Goal: Check status: Check status

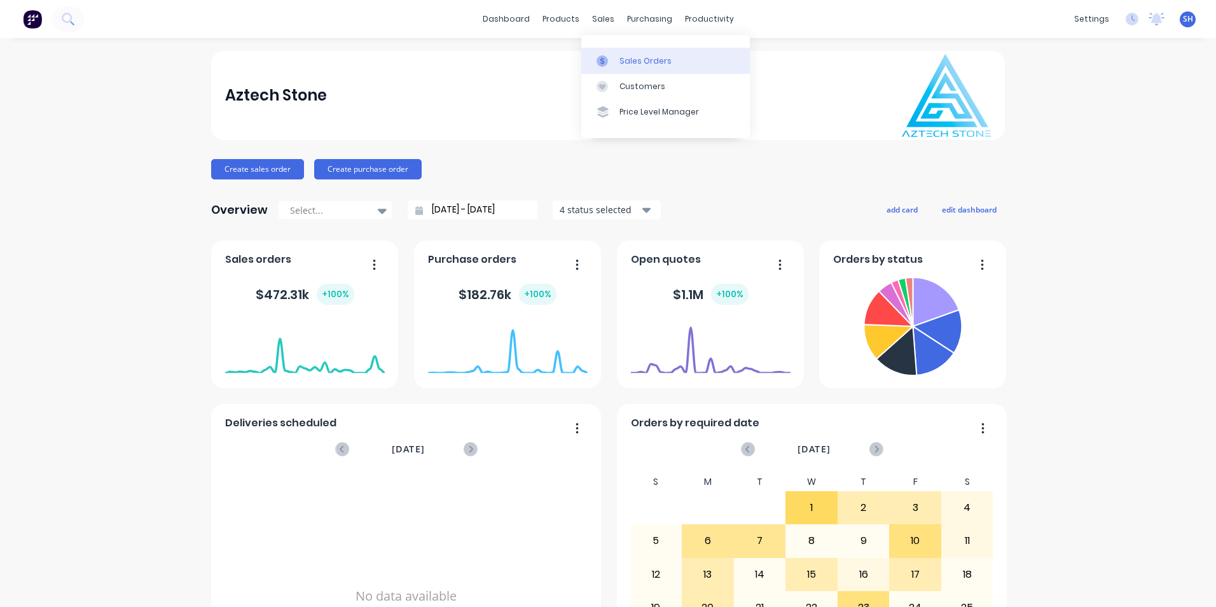
click at [613, 59] on div at bounding box center [605, 60] width 19 height 11
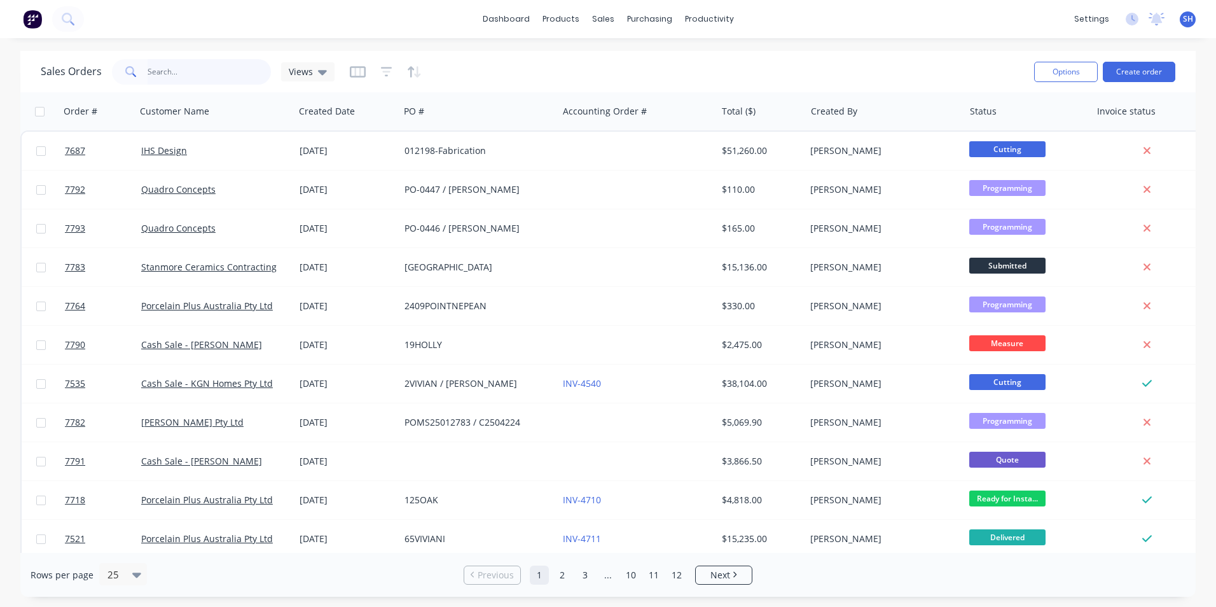
click at [152, 76] on input "text" at bounding box center [210, 71] width 124 height 25
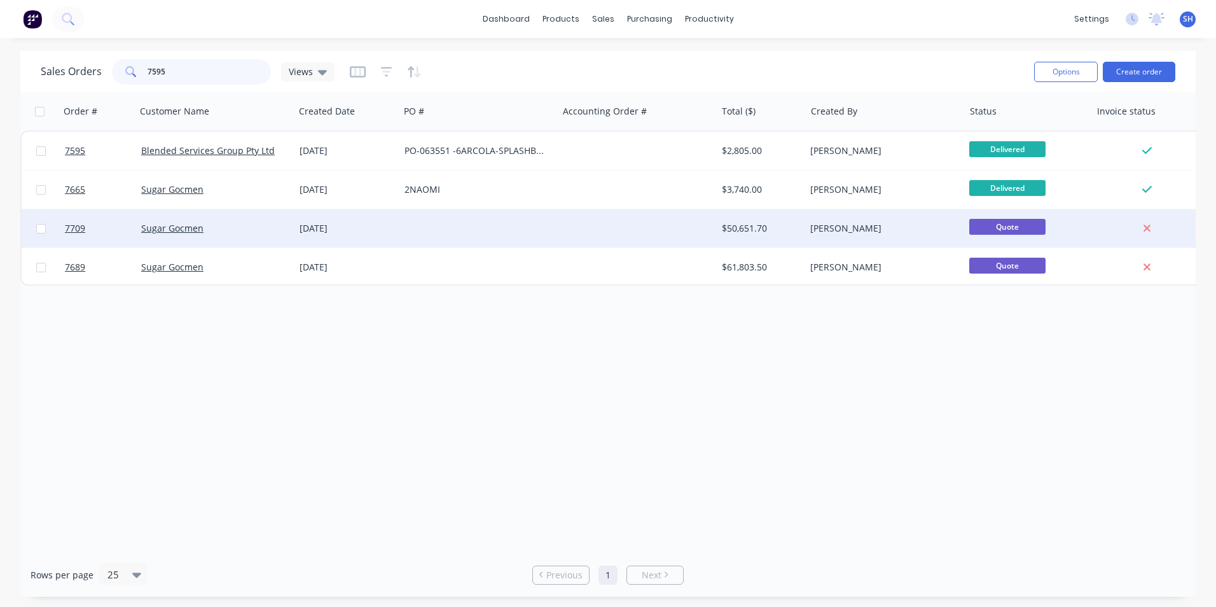
type input "7595"
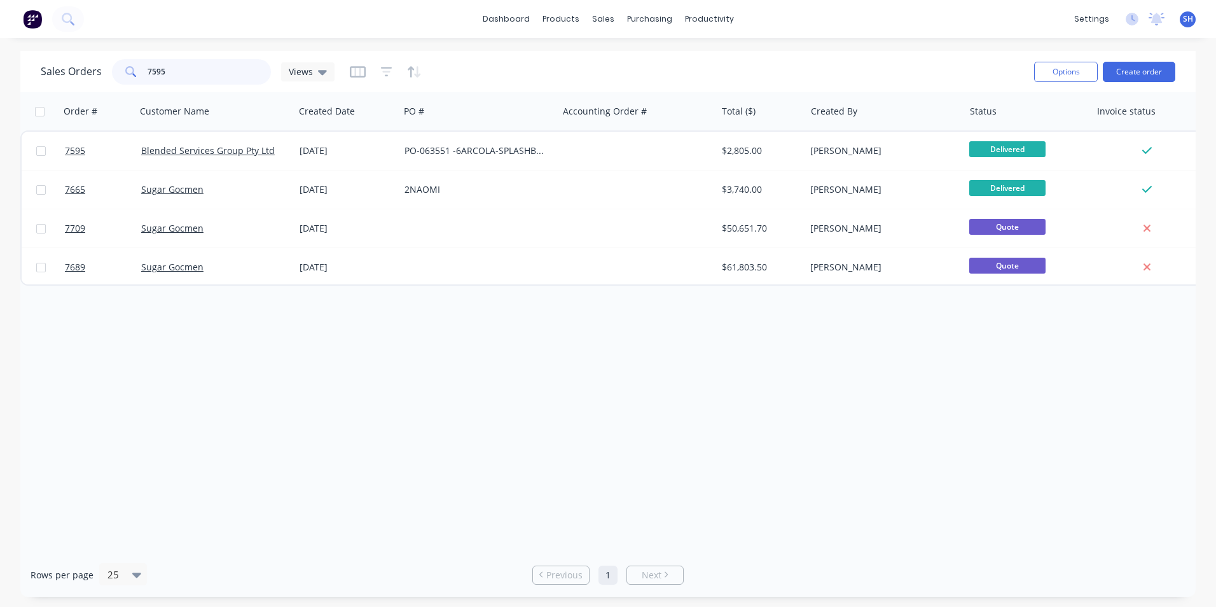
drag, startPoint x: 201, startPoint y: 76, endPoint x: 147, endPoint y: 76, distance: 54.1
click at [148, 76] on input "7595" at bounding box center [210, 71] width 124 height 25
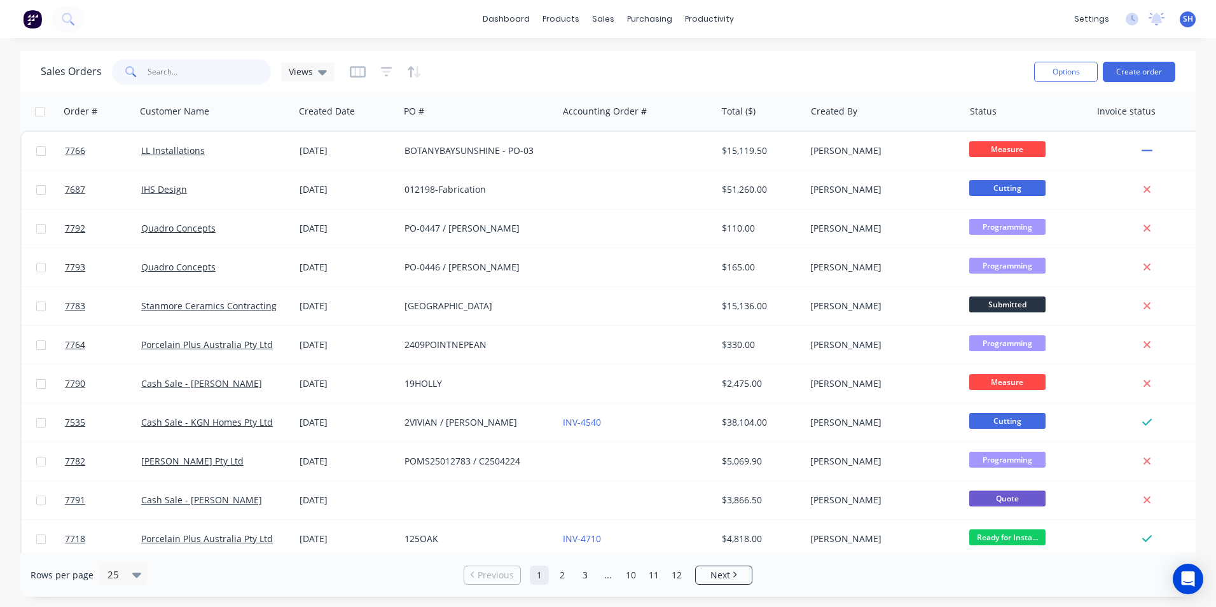
click at [204, 63] on input "text" at bounding box center [210, 71] width 124 height 25
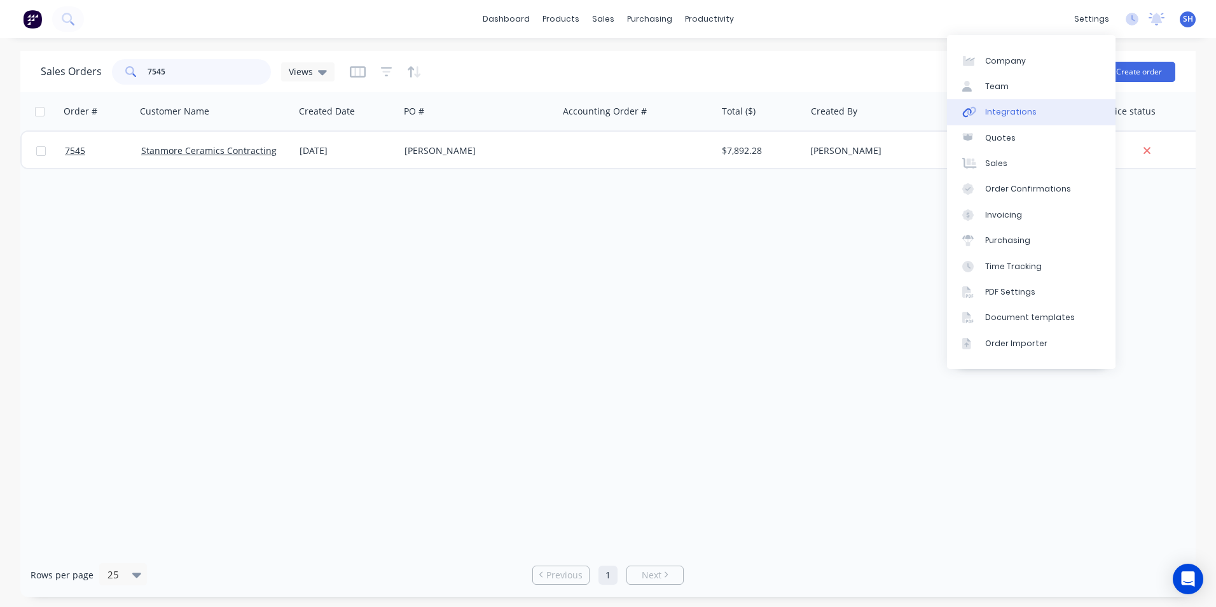
type input "7545"
click at [1030, 115] on div "Integrations" at bounding box center [1011, 111] width 52 height 11
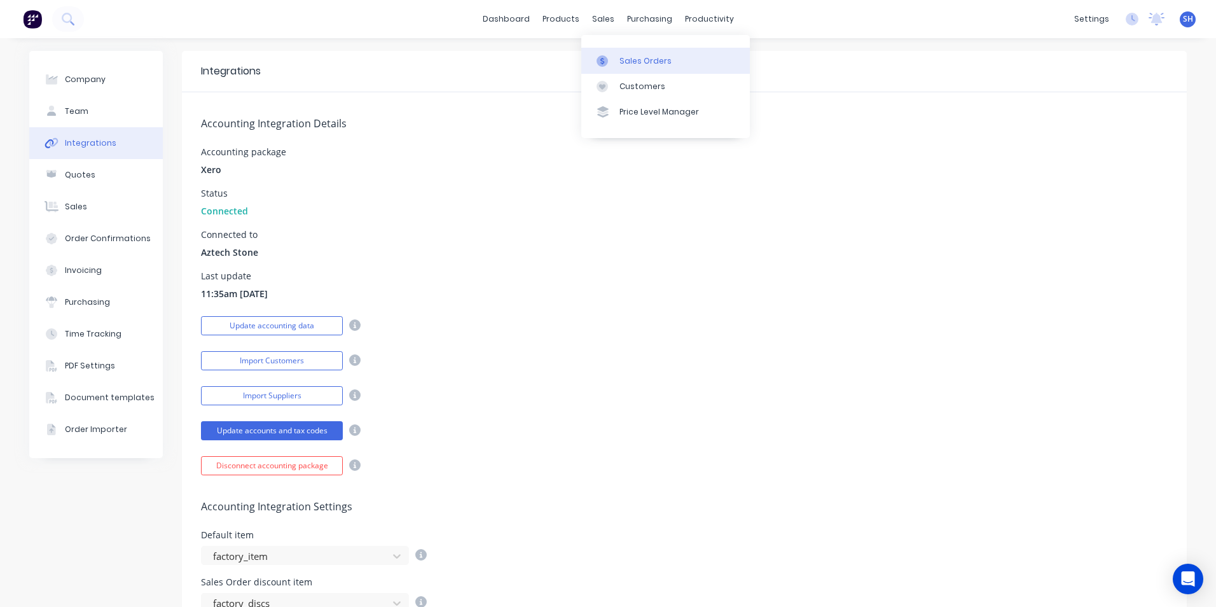
click at [624, 56] on div "Sales Orders" at bounding box center [645, 60] width 52 height 11
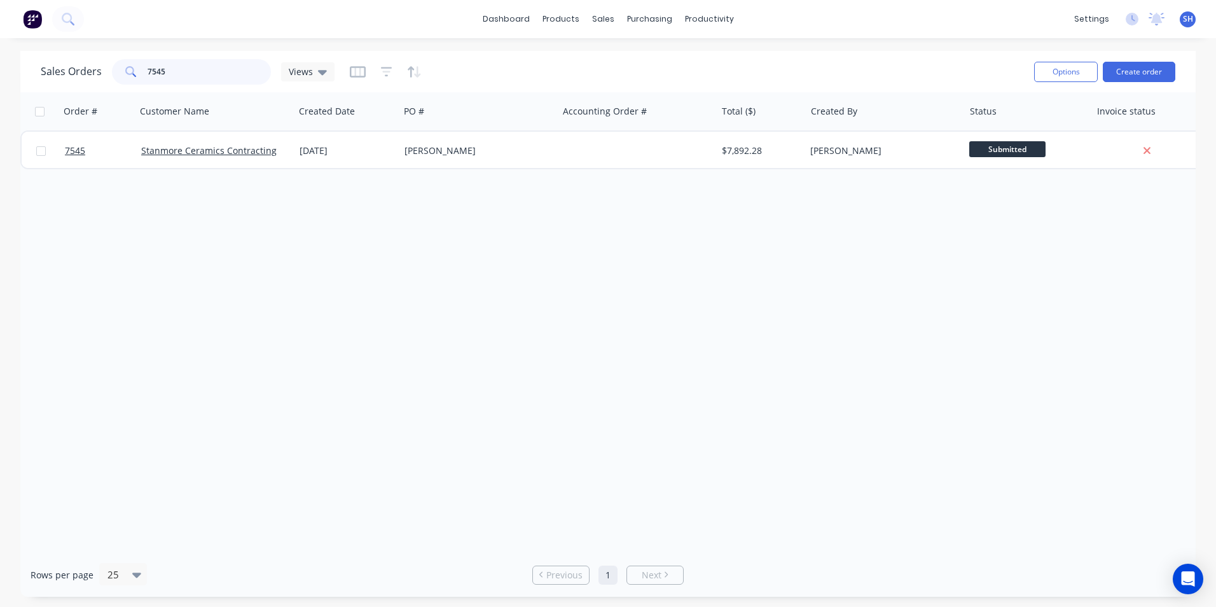
drag, startPoint x: 172, startPoint y: 73, endPoint x: 139, endPoint y: 79, distance: 34.2
click at [139, 79] on div "7545" at bounding box center [191, 71] width 159 height 25
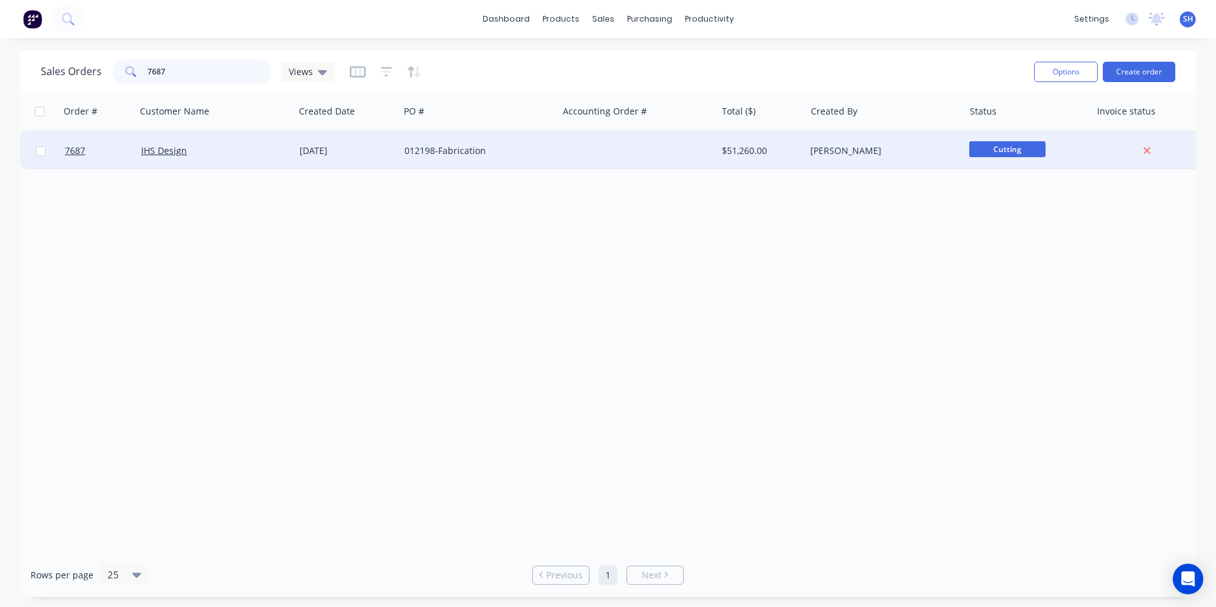
type input "7687"
click at [378, 161] on div "[DATE]" at bounding box center [346, 151] width 105 height 38
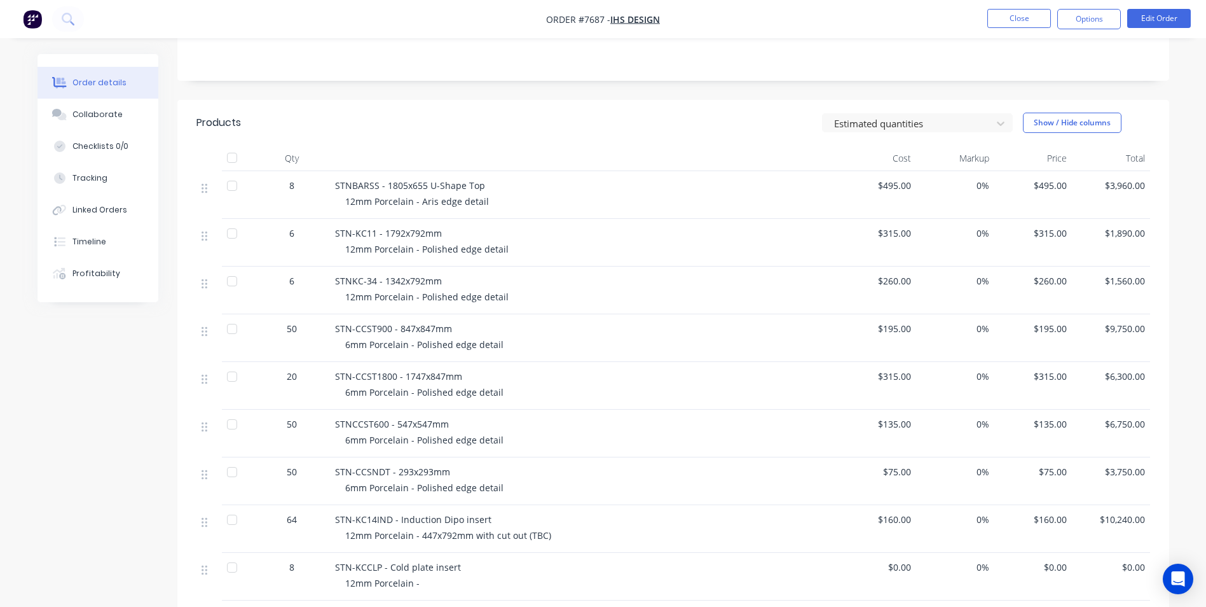
scroll to position [259, 0]
